Goal: Task Accomplishment & Management: Manage account settings

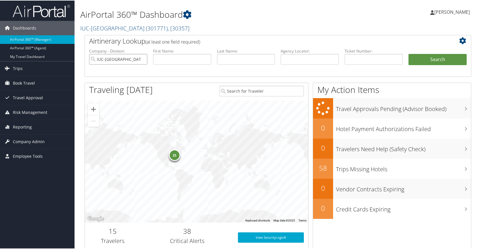
click at [143, 58] on input "IUC-Kent State University" at bounding box center [118, 58] width 58 height 11
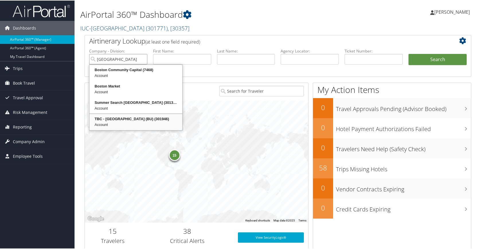
click at [135, 121] on div "TBC - Boston University (BU) (301946)" at bounding box center [135, 119] width 91 height 6
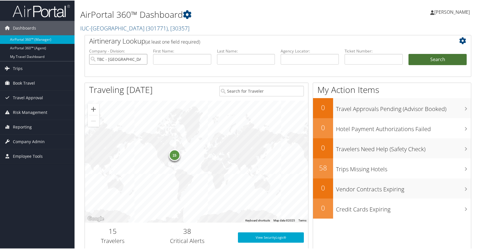
type input "TBC - [GEOGRAPHIC_DATA] (BU)"
click at [456, 62] on button "Search" at bounding box center [438, 58] width 58 height 11
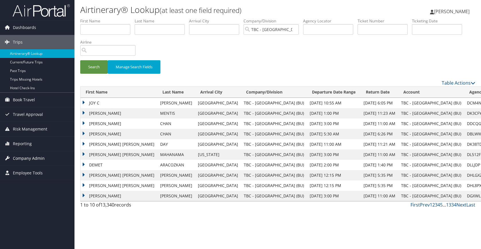
click at [24, 159] on span "Company Admin" at bounding box center [29, 158] width 32 height 14
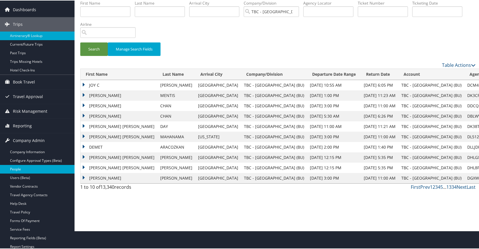
scroll to position [29, 0]
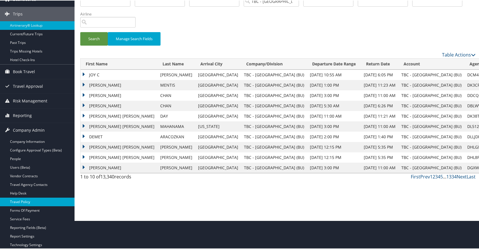
click at [30, 201] on link "Travel Policy" at bounding box center [37, 201] width 75 height 9
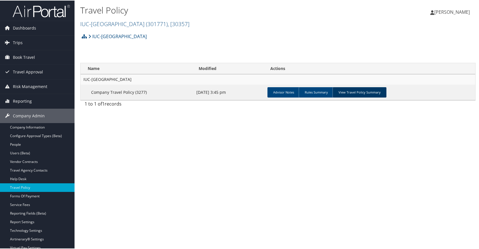
click at [364, 89] on link "View Travel Policy Summary" at bounding box center [360, 92] width 54 height 10
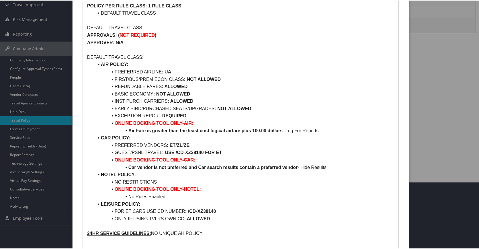
scroll to position [15, 0]
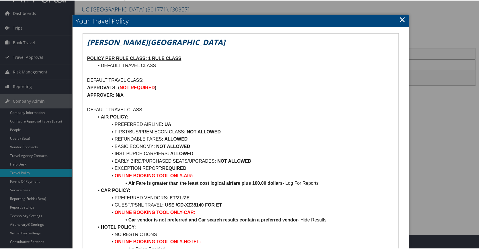
click at [401, 19] on link "×" at bounding box center [402, 18] width 7 height 11
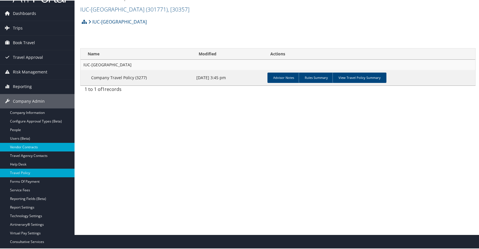
click at [30, 148] on link "Vendor Contracts" at bounding box center [37, 146] width 75 height 9
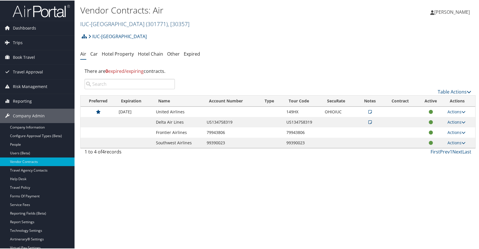
click at [114, 23] on link "IUC-Kent State University ( 301771 ) , [ 30357 ]" at bounding box center [134, 23] width 109 height 8
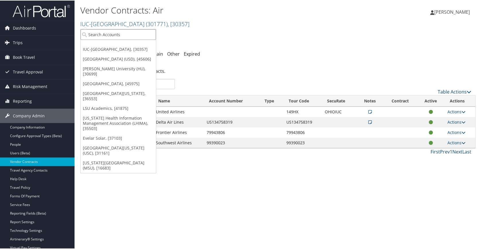
click at [114, 35] on input "search" at bounding box center [118, 34] width 75 height 11
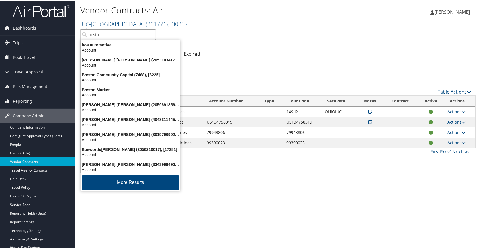
type input "boston"
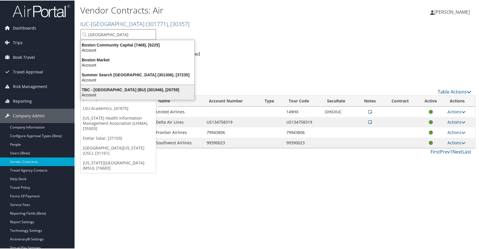
click at [123, 85] on li "TBC - Boston University (BU) (301946), [26759] Account" at bounding box center [138, 91] width 114 height 15
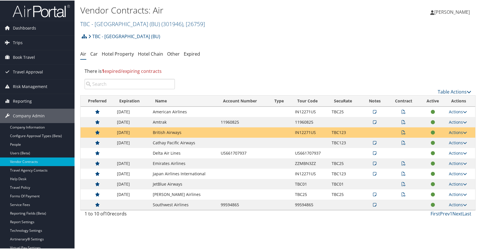
click at [231, 122] on td "11960825" at bounding box center [243, 121] width 51 height 10
copy td "11960825"
drag, startPoint x: 235, startPoint y: 116, endPoint x: 225, endPoint y: 121, distance: 11.3
click at [225, 121] on td "11960825" at bounding box center [243, 121] width 51 height 10
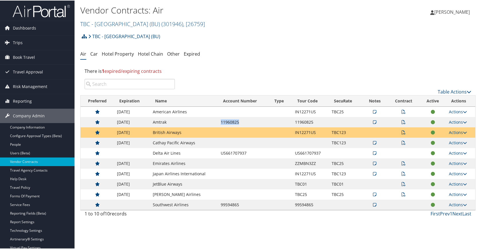
click at [225, 121] on td "11960825" at bounding box center [243, 121] width 51 height 10
copy td "11960825"
